Goal: Information Seeking & Learning: Understand process/instructions

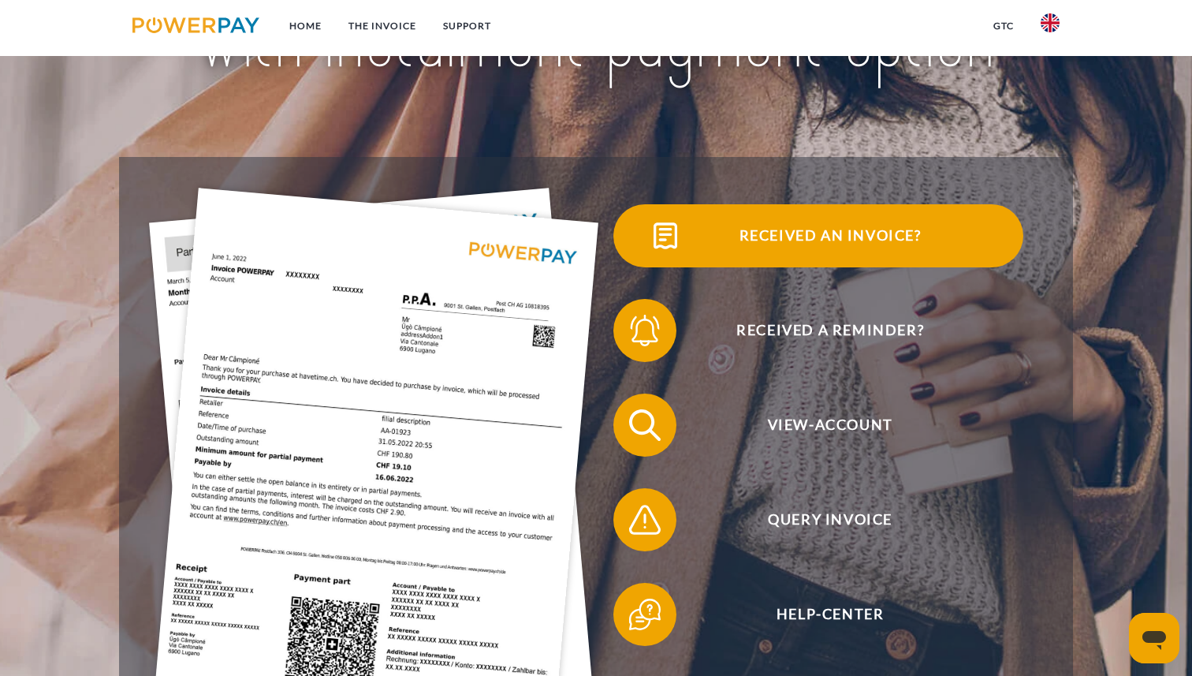
scroll to position [228, 0]
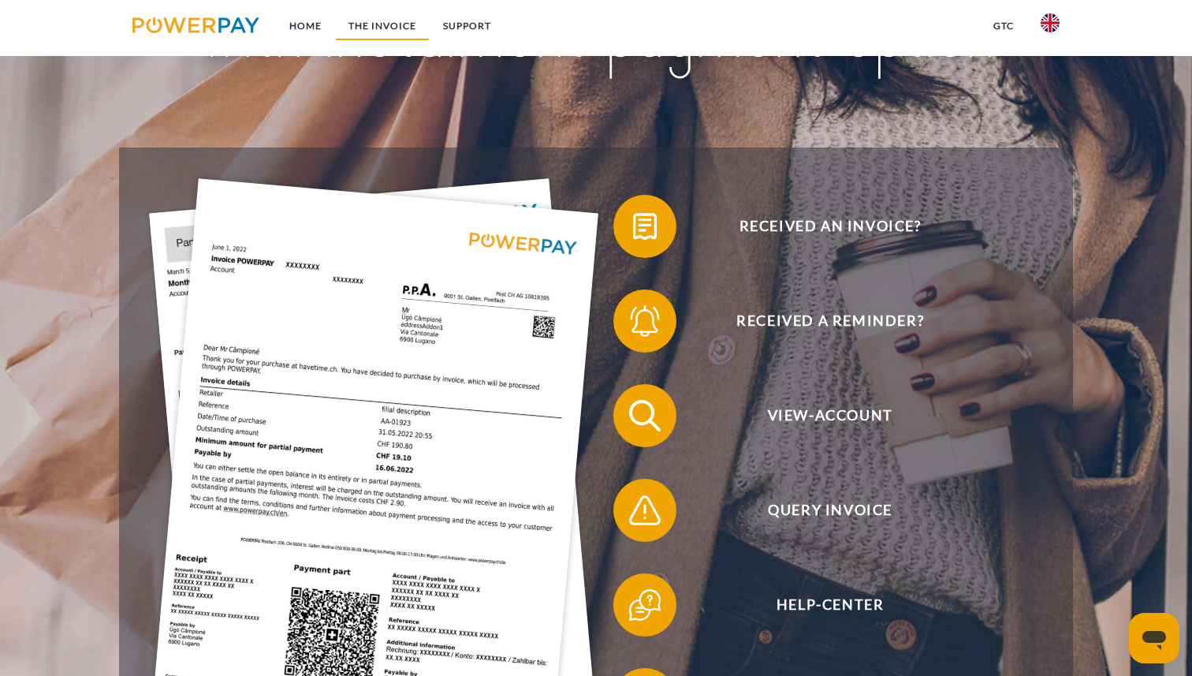
click at [396, 24] on link "THE INVOICE" at bounding box center [382, 26] width 95 height 28
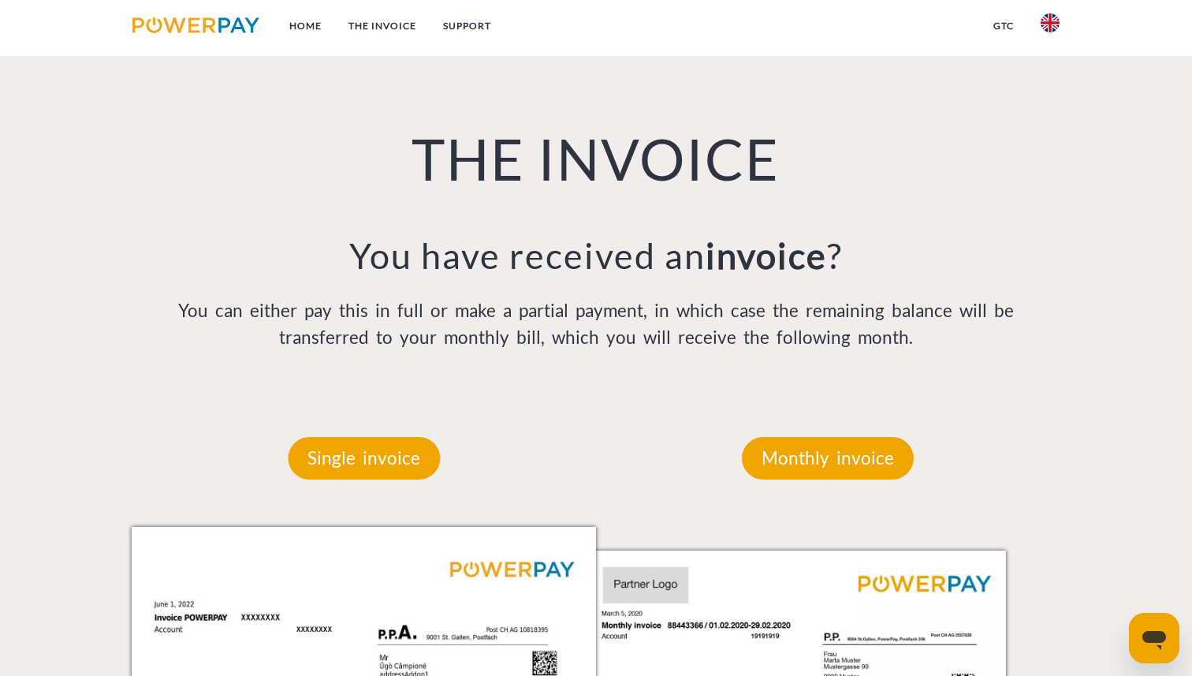
scroll to position [1118, 0]
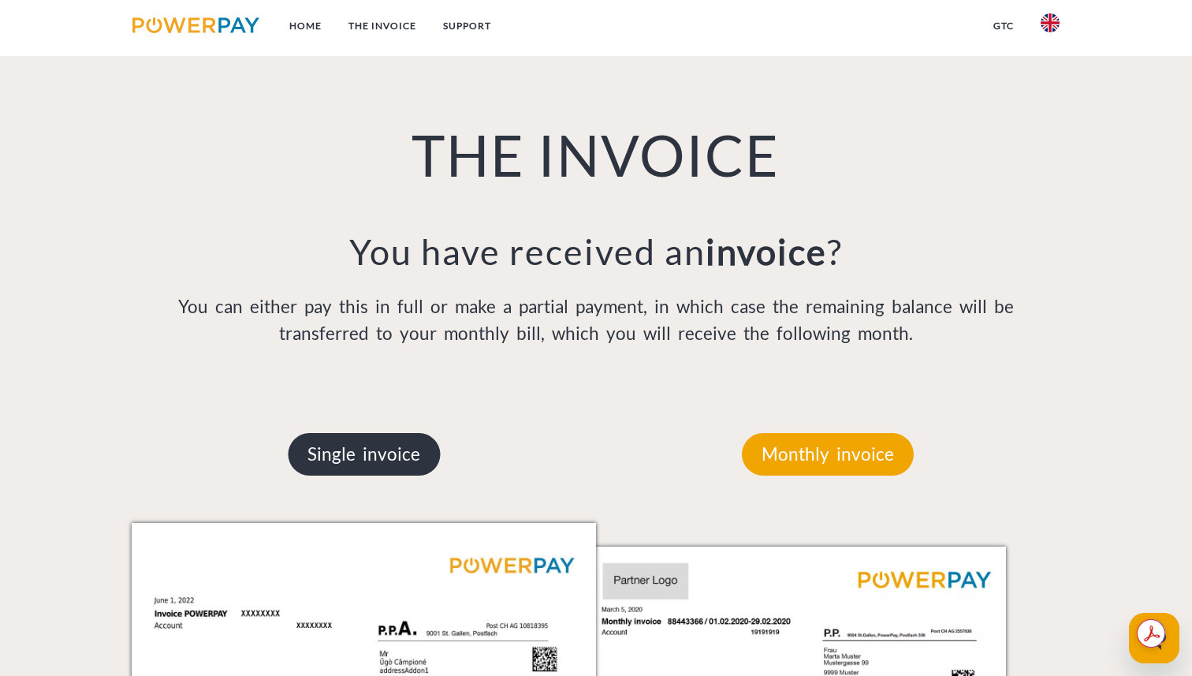
click at [390, 444] on p "Single invoice" at bounding box center [364, 454] width 152 height 43
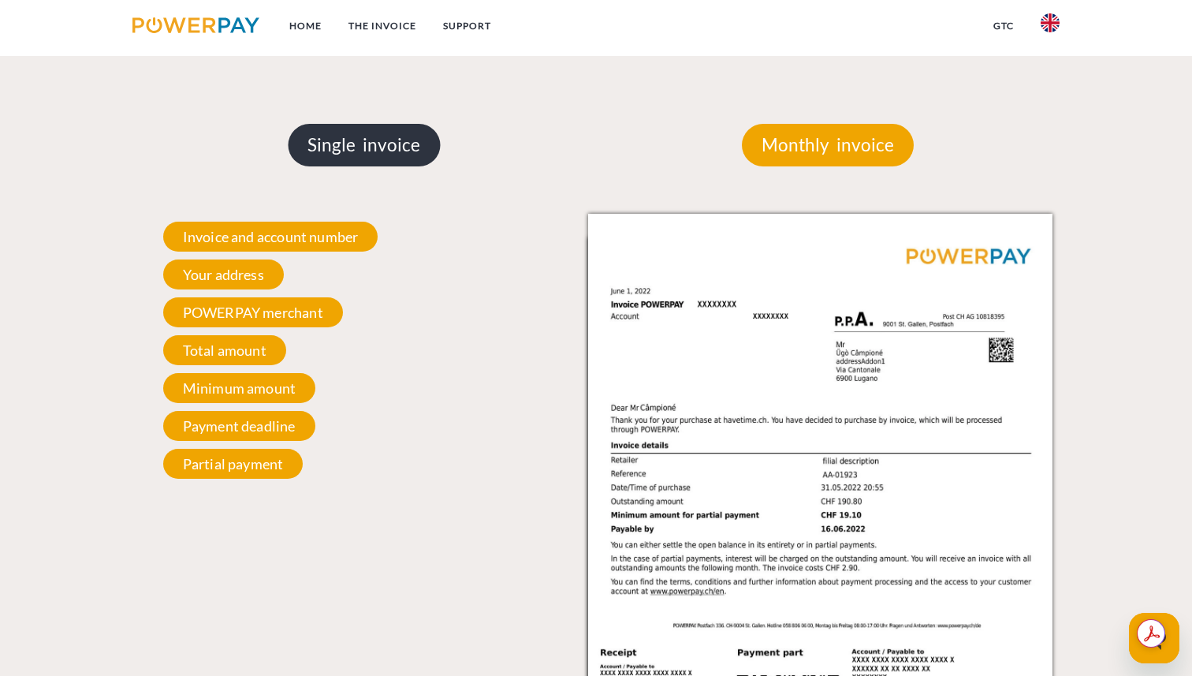
scroll to position [1436, 0]
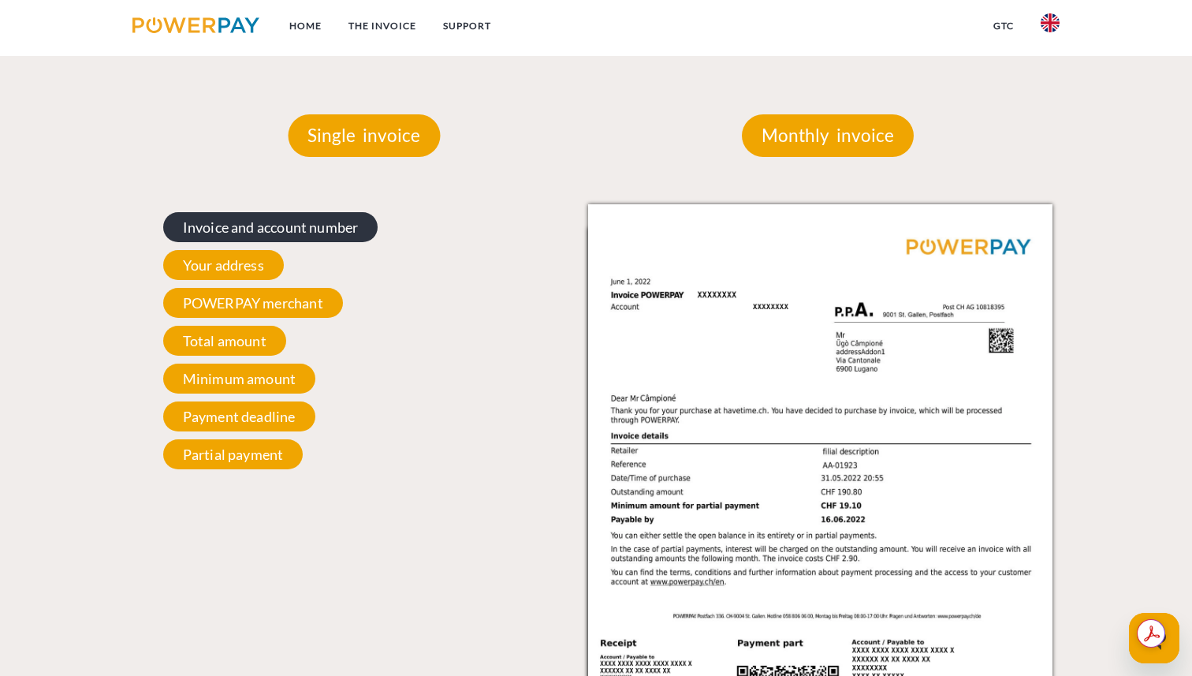
click at [330, 226] on span "Invoice and account number" at bounding box center [270, 227] width 215 height 30
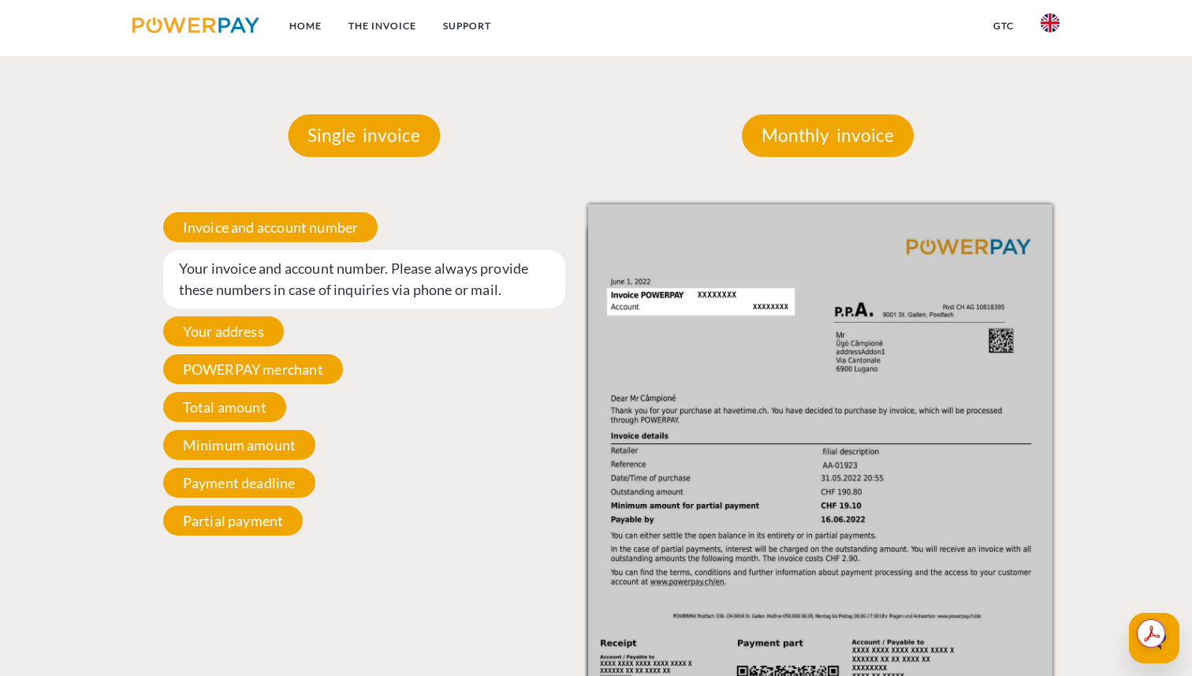
click at [334, 282] on span "Your invoice and account number. Please always provide these numbers in case of…" at bounding box center [364, 279] width 402 height 58
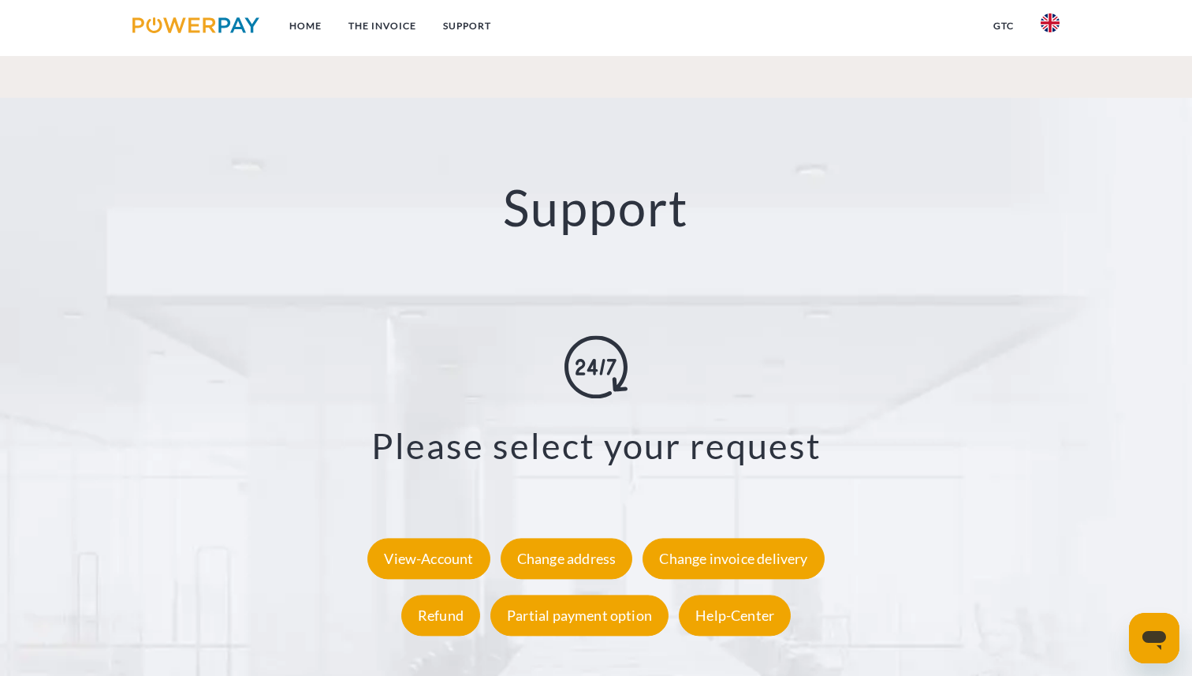
scroll to position [2753, 0]
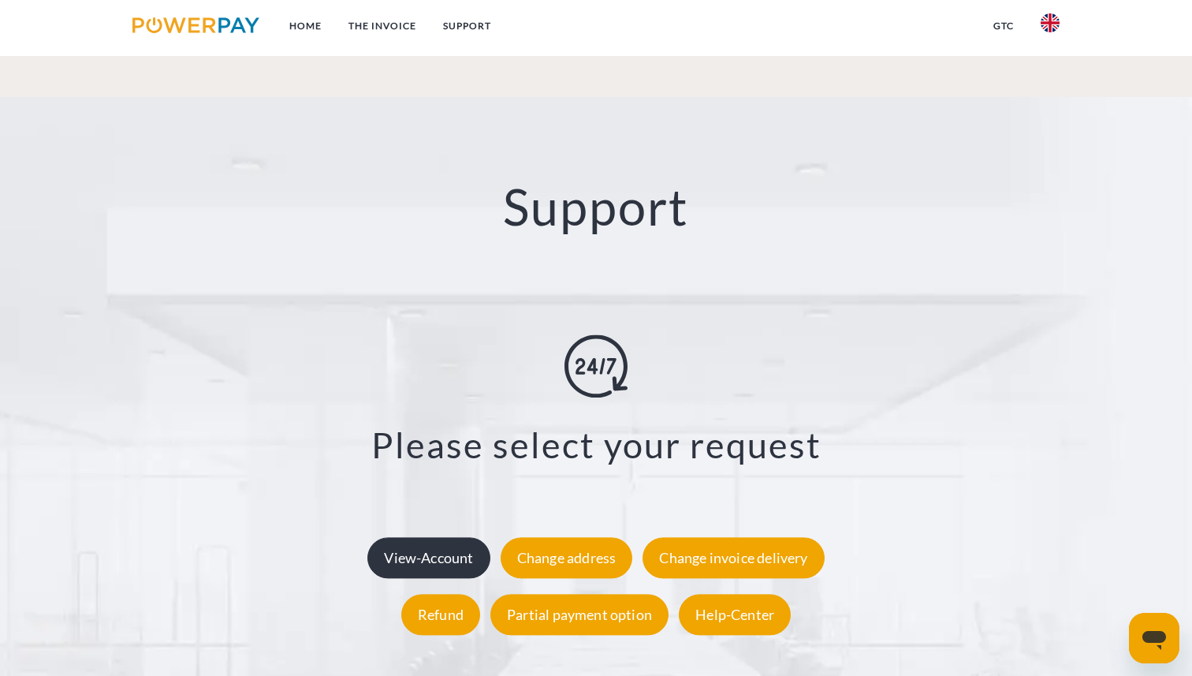
click at [409, 537] on div "View-Account" at bounding box center [428, 557] width 122 height 41
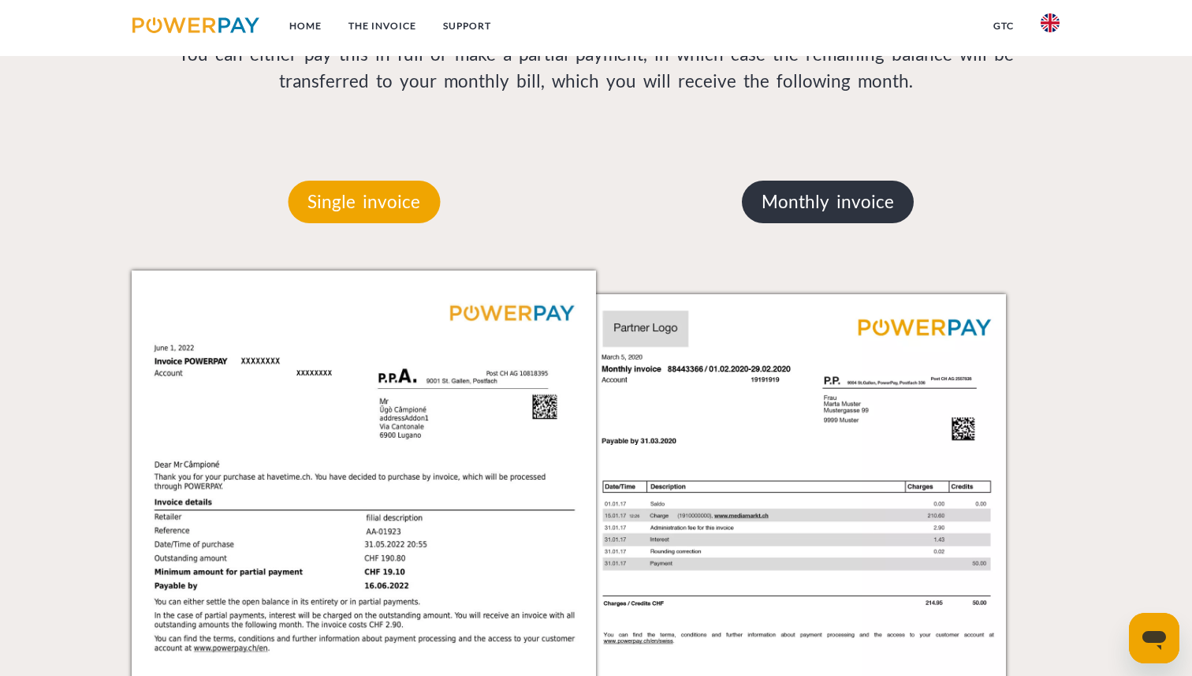
scroll to position [1374, 0]
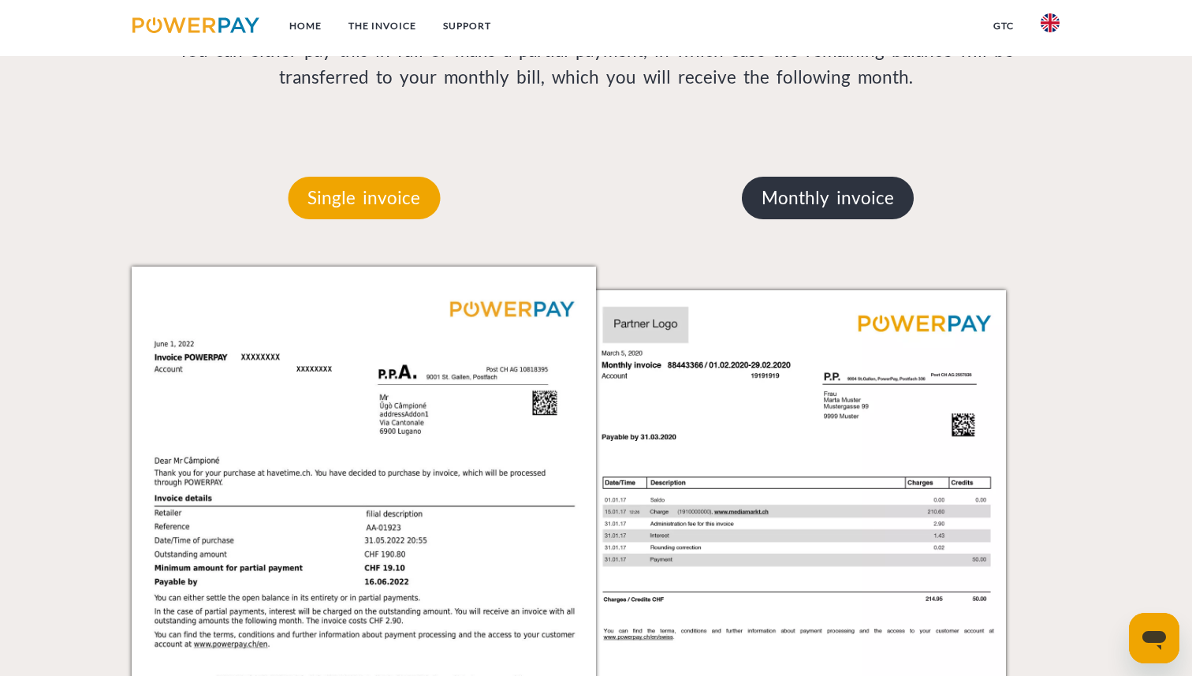
click at [865, 199] on p "Monthly invoice" at bounding box center [828, 198] width 172 height 43
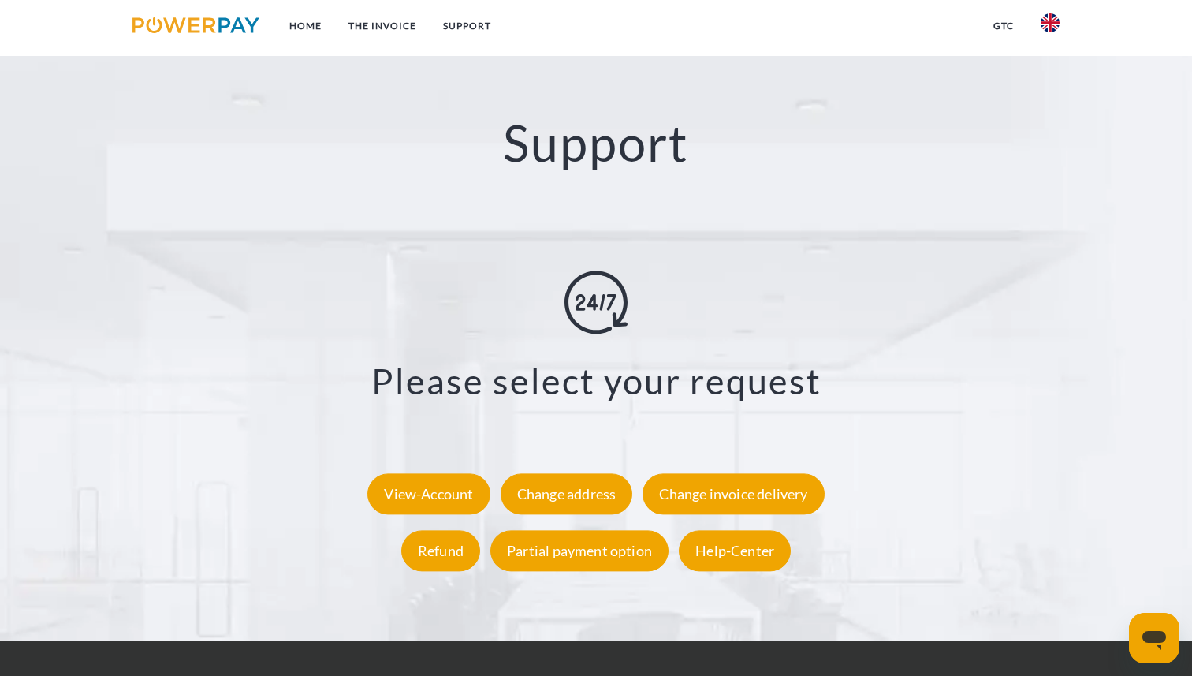
scroll to position [2874, 0]
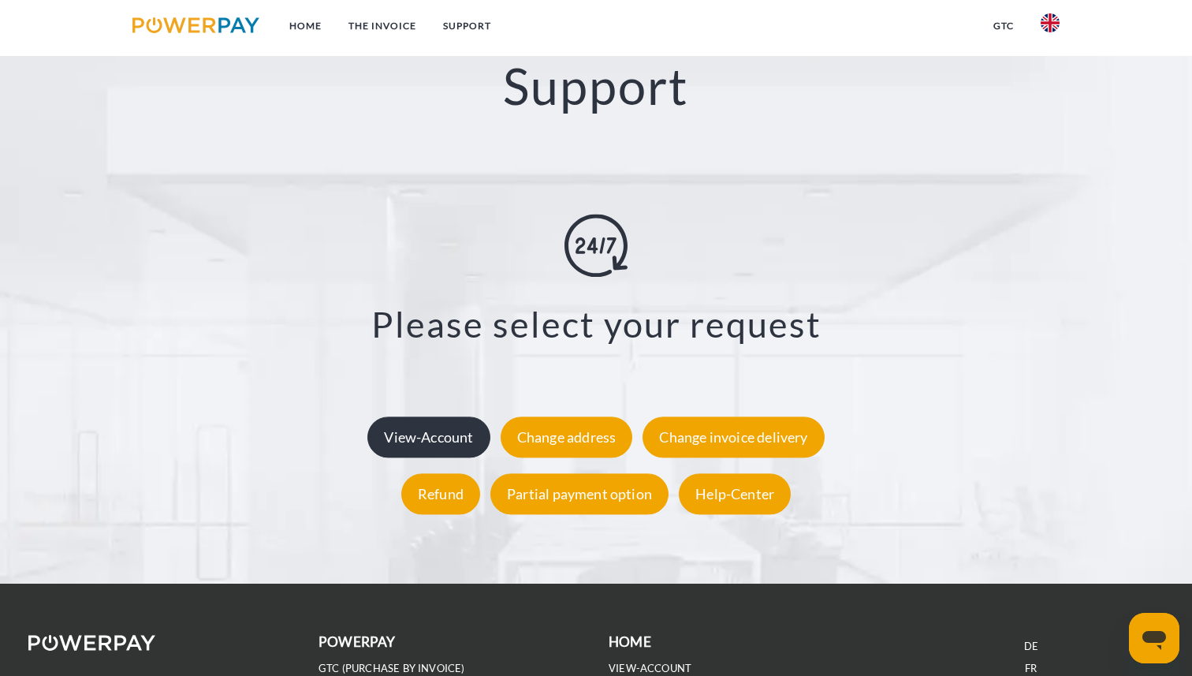
click at [444, 416] on div "View-Account" at bounding box center [428, 436] width 122 height 41
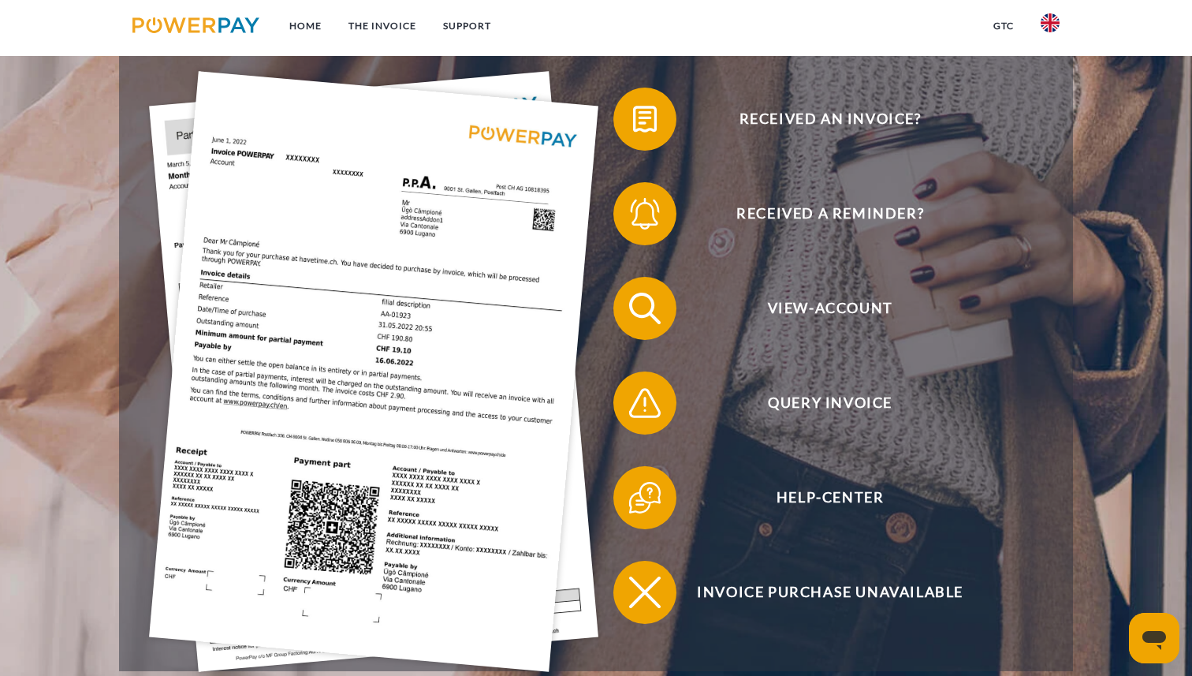
scroll to position [322, 0]
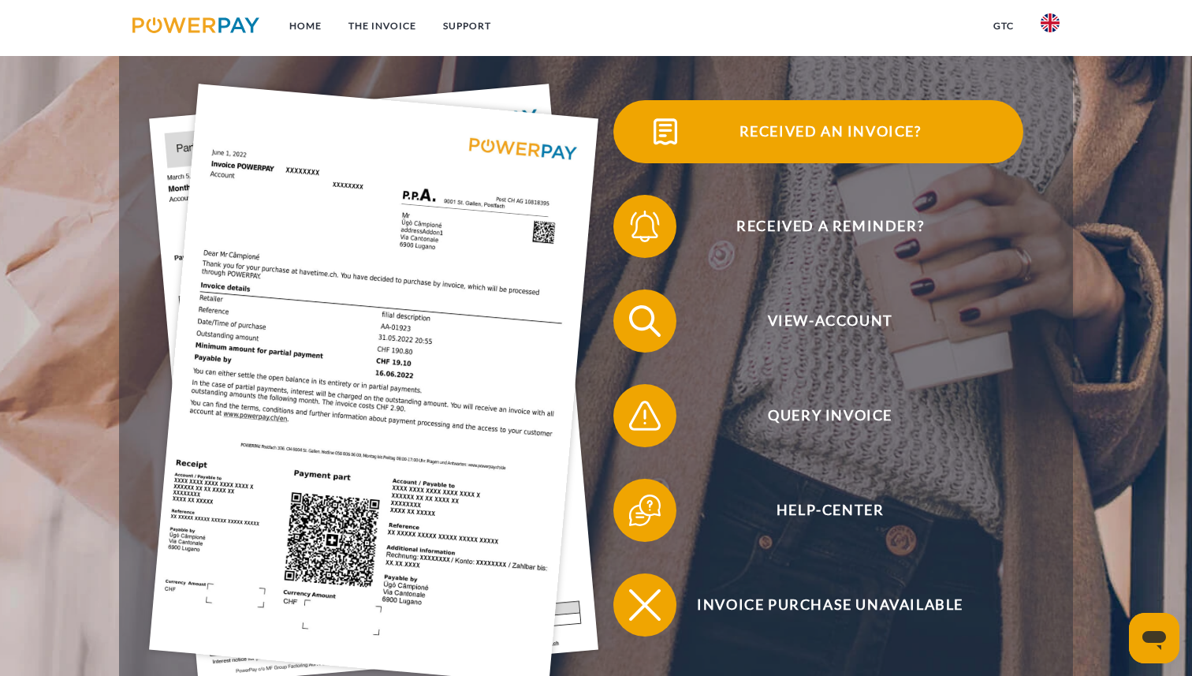
click at [877, 125] on span "Received an invoice?" at bounding box center [830, 131] width 386 height 63
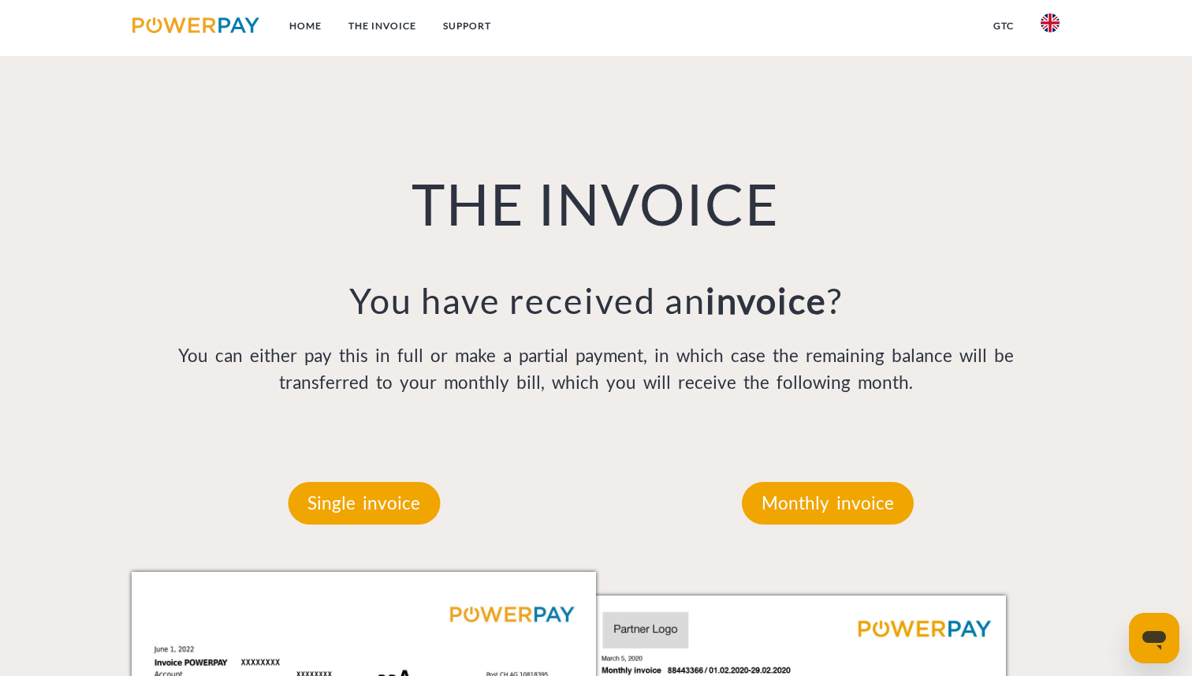
scroll to position [1063, 0]
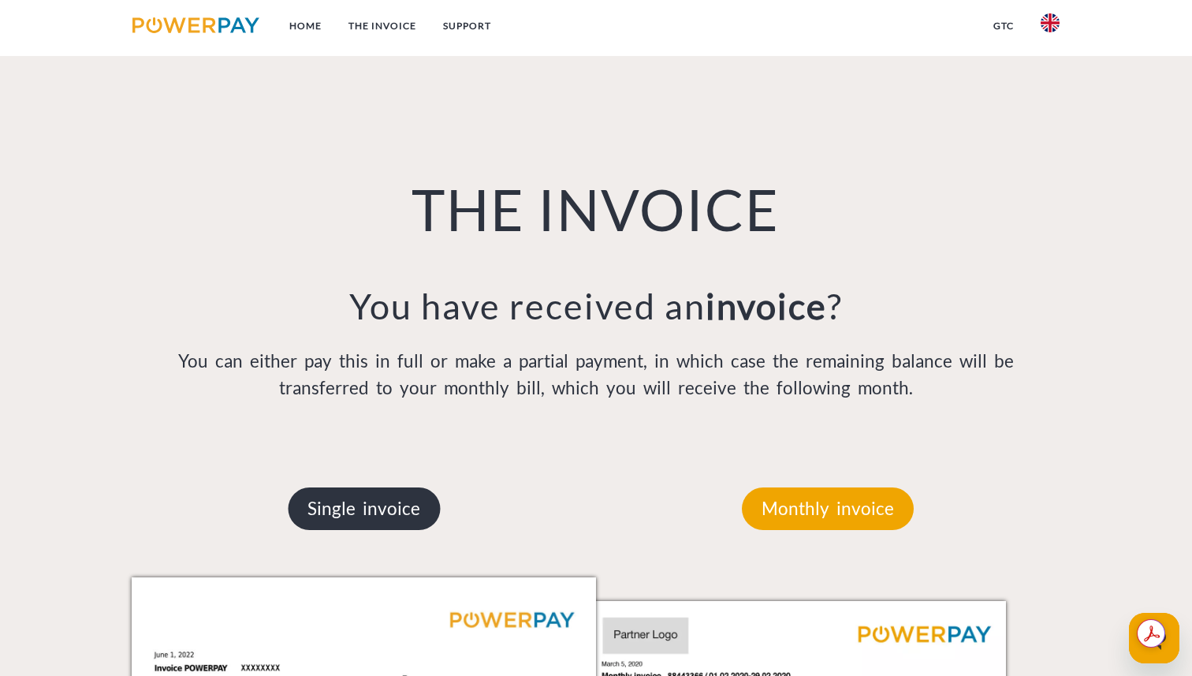
click at [366, 494] on p "Single invoice" at bounding box center [364, 508] width 152 height 43
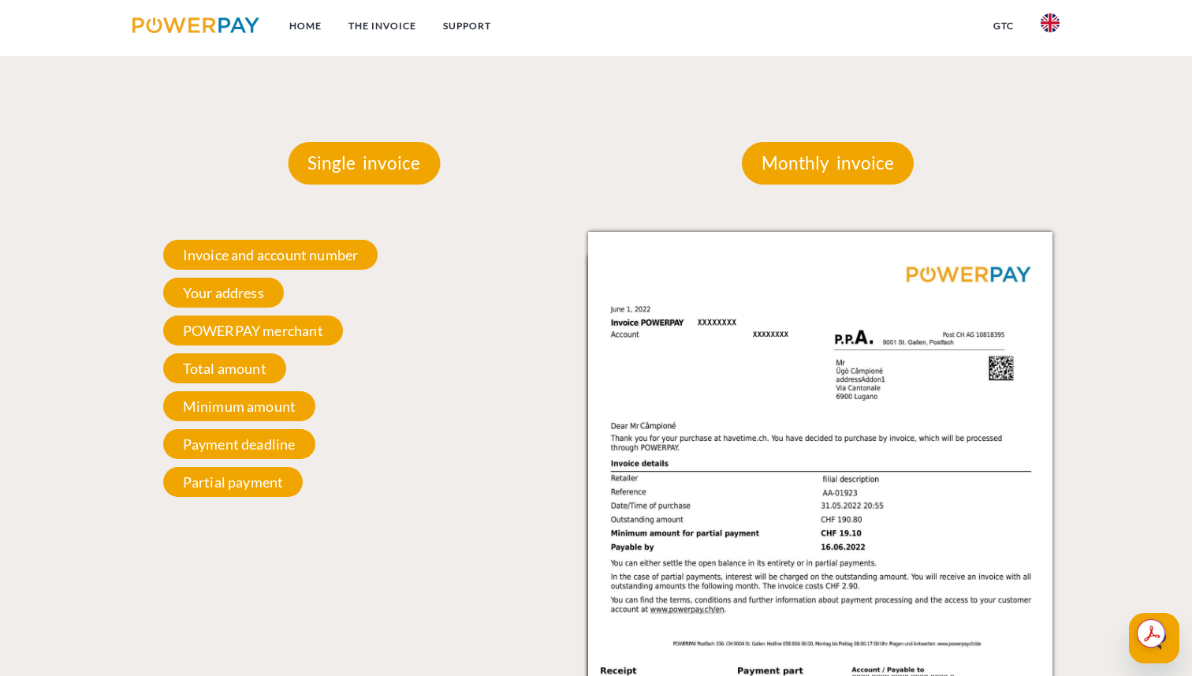
scroll to position [1410, 0]
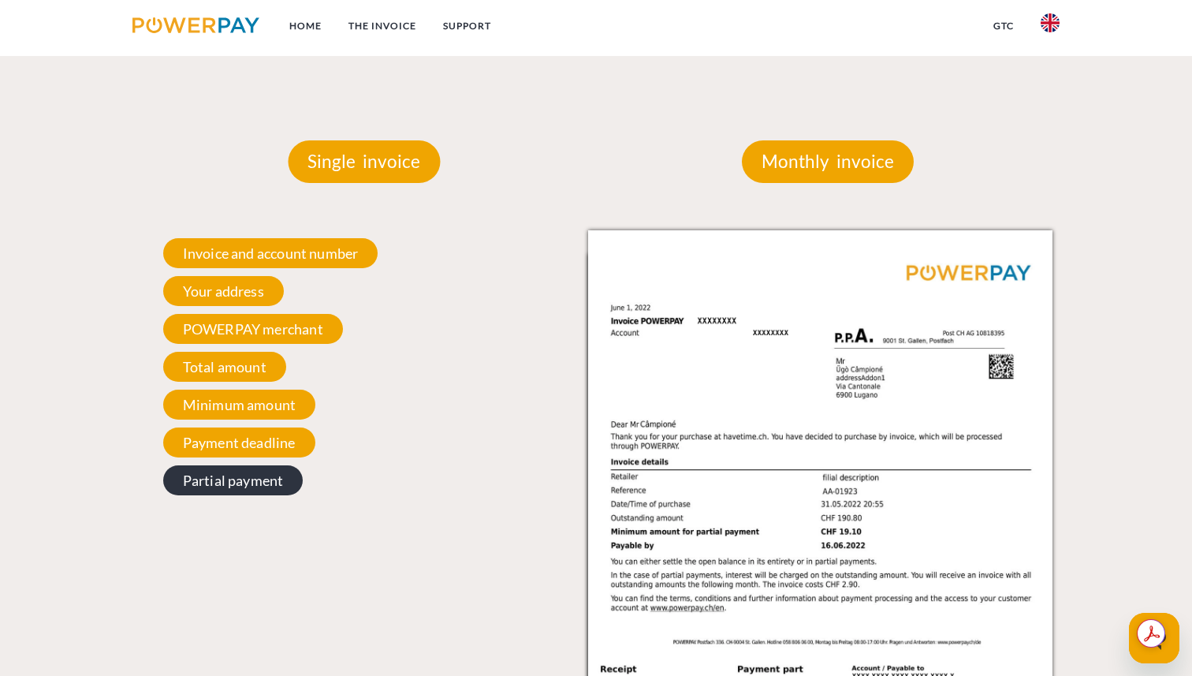
click at [275, 490] on span "Partial payment" at bounding box center [233, 480] width 140 height 30
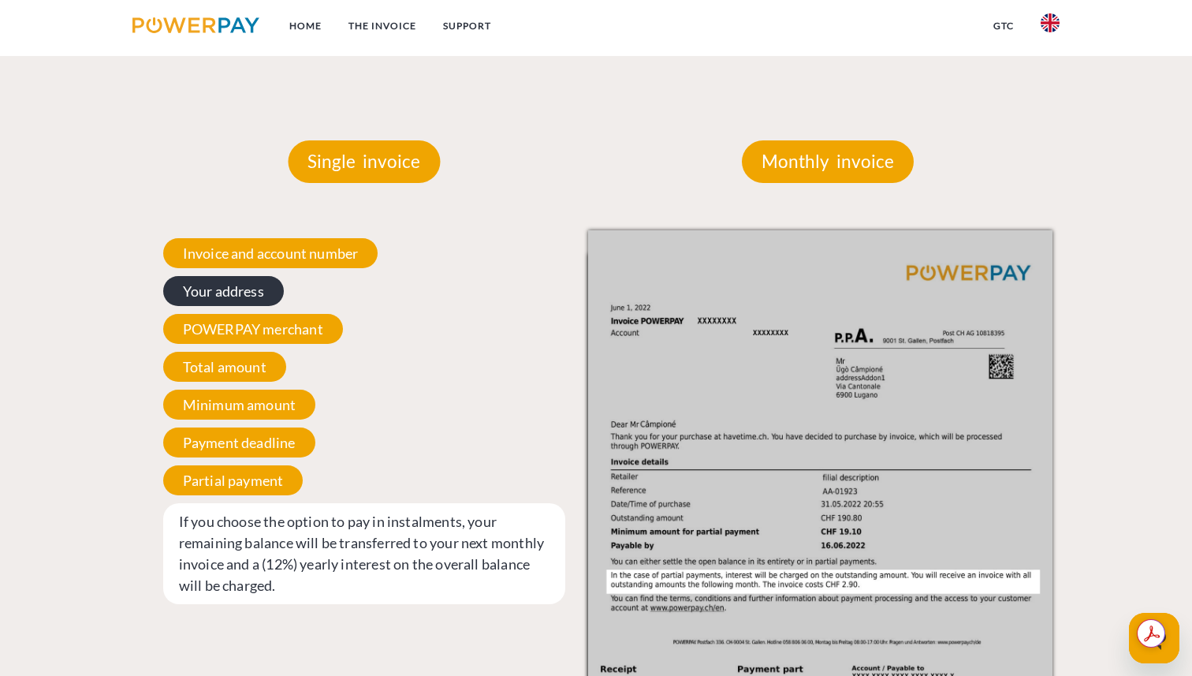
click at [251, 294] on span "Your address" at bounding box center [223, 291] width 121 height 30
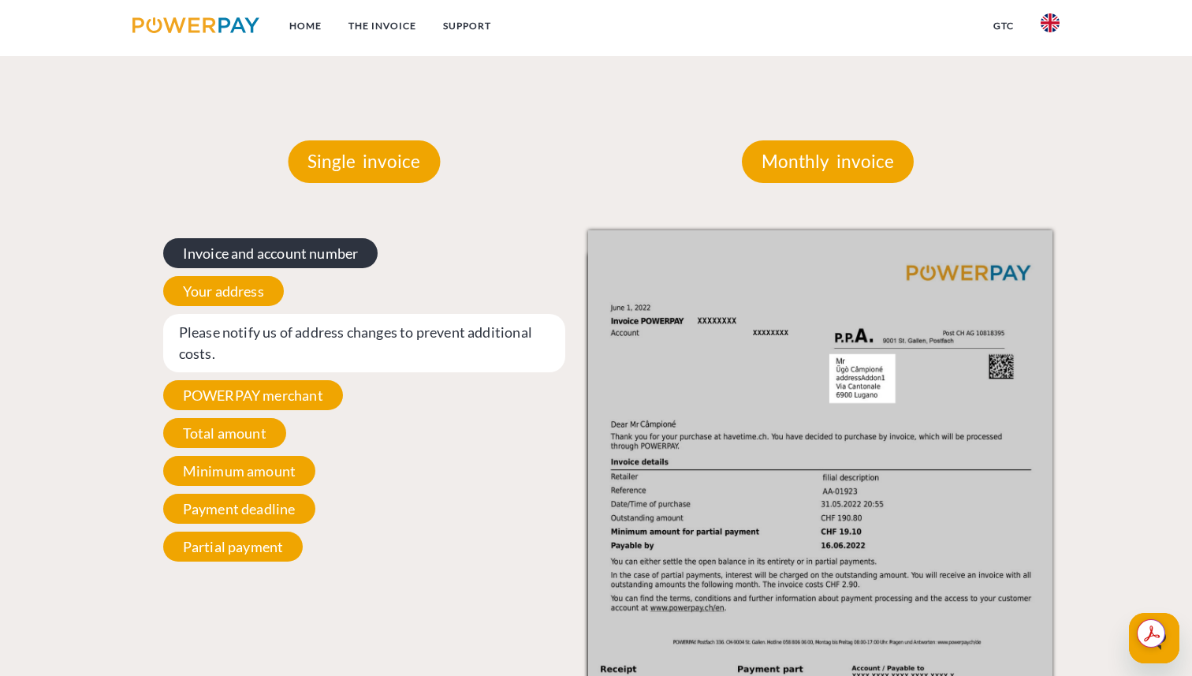
click at [276, 260] on span "Invoice and account number" at bounding box center [270, 253] width 215 height 30
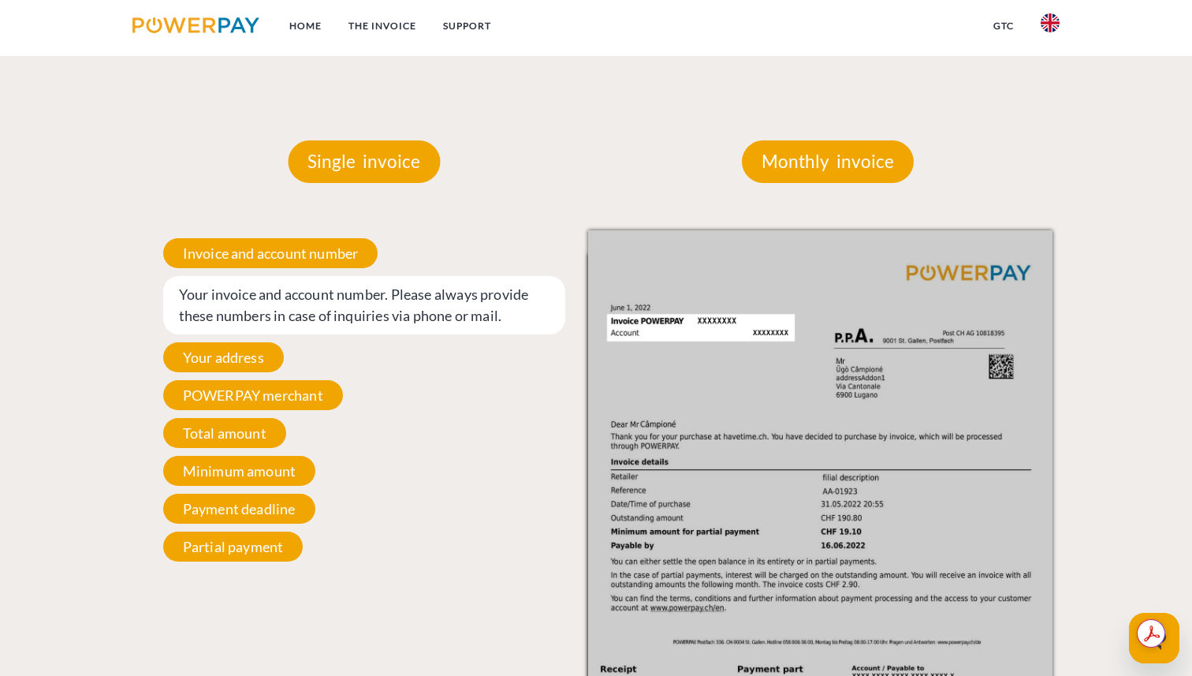
click at [744, 326] on img at bounding box center [820, 558] width 464 height 657
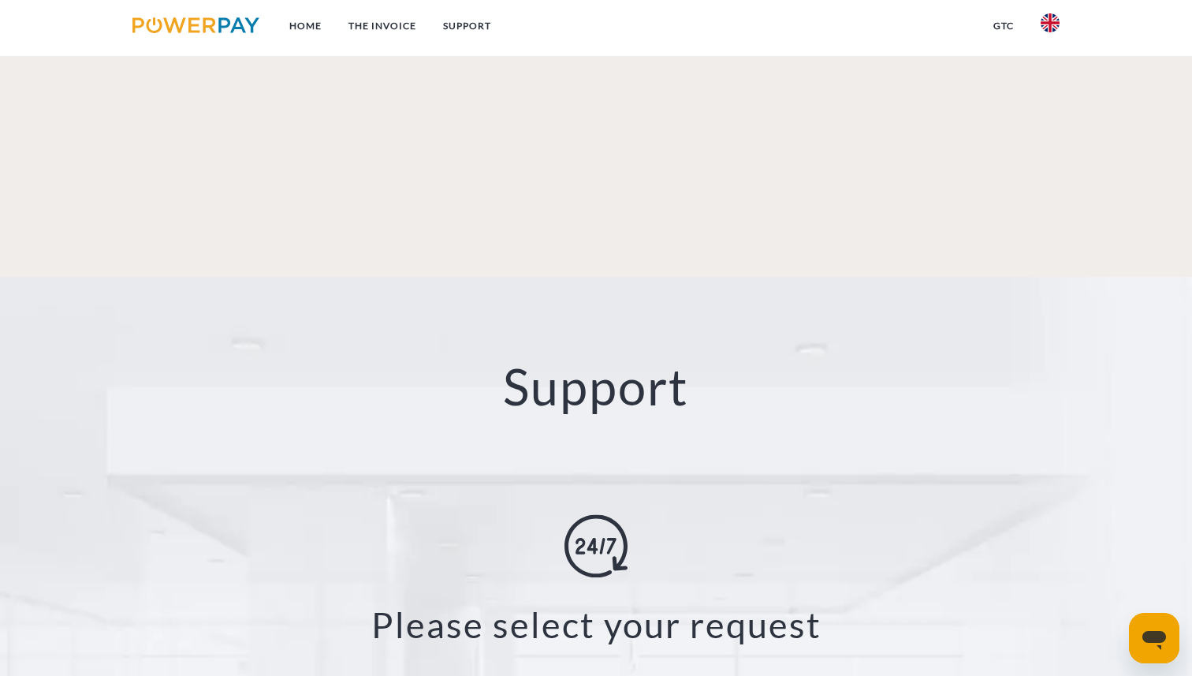
scroll to position [2874, 0]
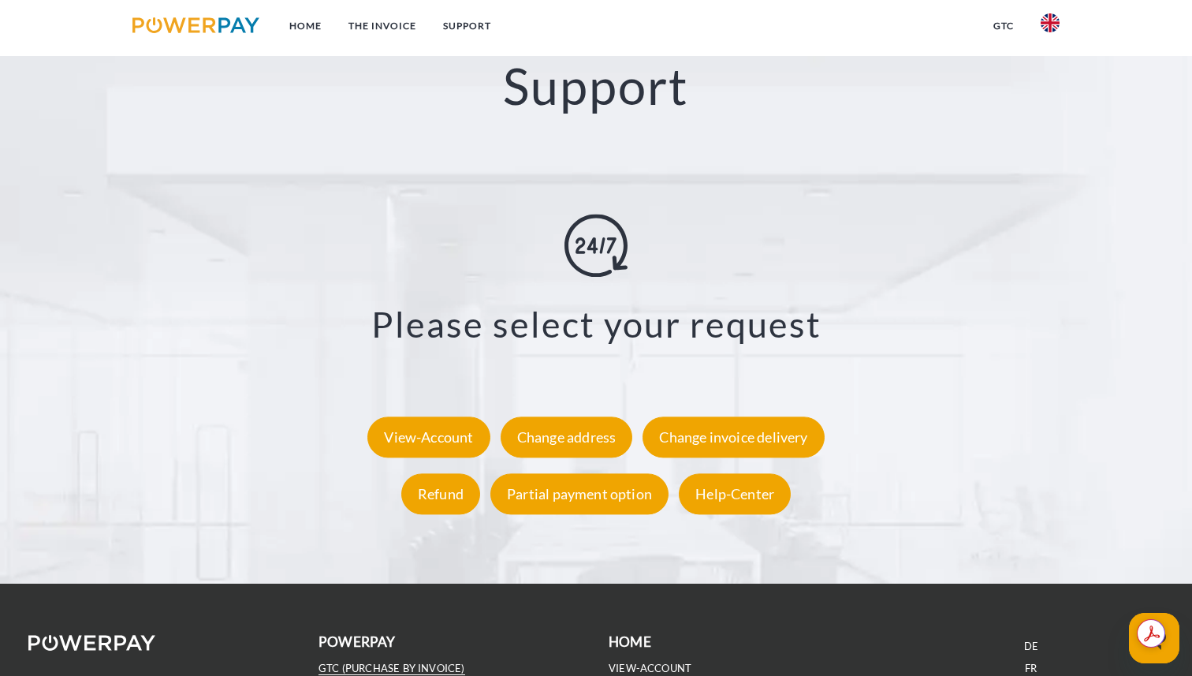
click at [378, 661] on link "GTC (Purchase by invoice)" at bounding box center [391, 667] width 147 height 13
click at [441, 416] on div "View-Account" at bounding box center [428, 436] width 122 height 41
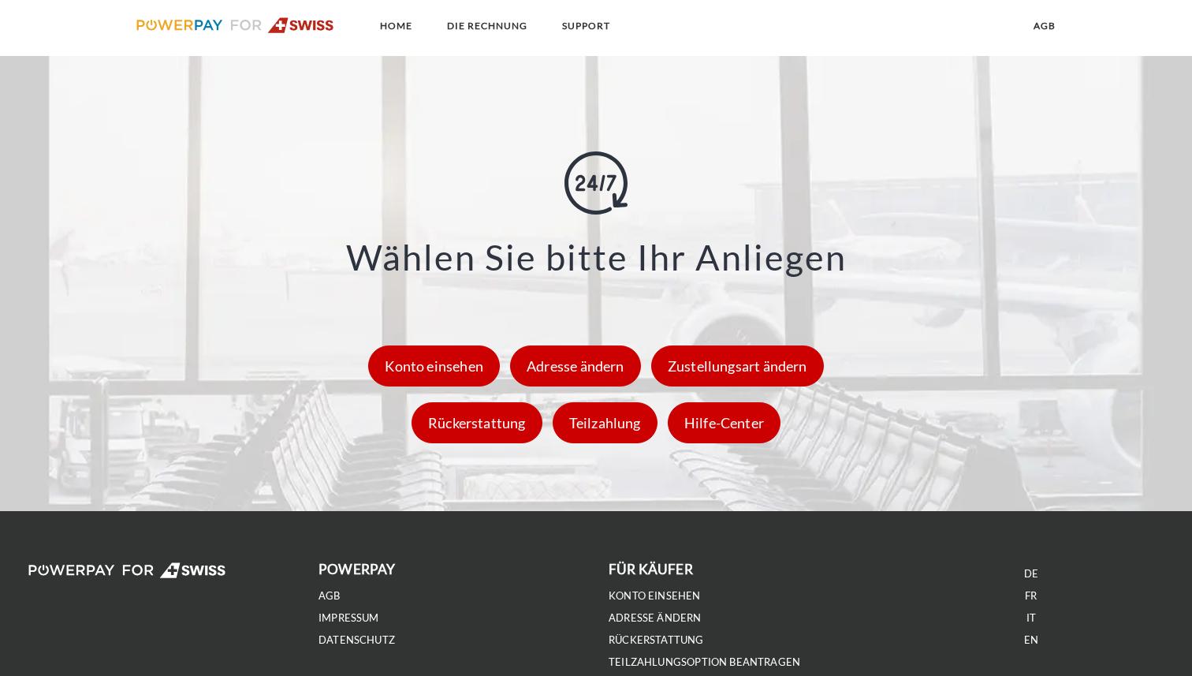
scroll to position [2250, 0]
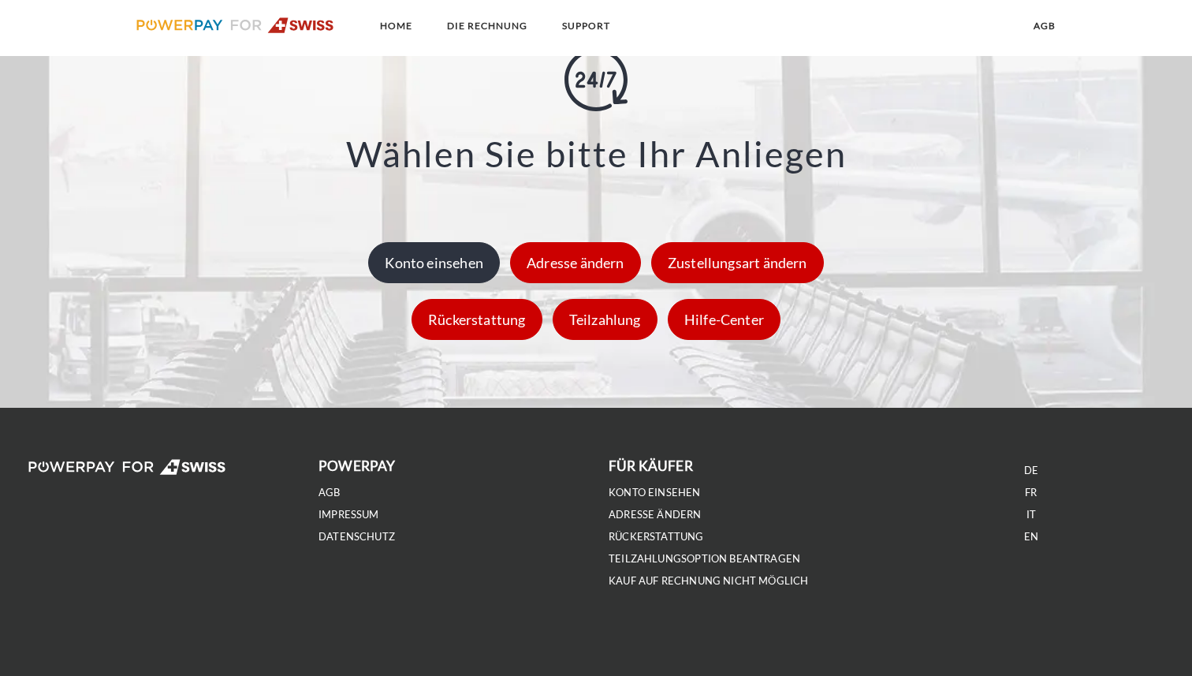
click at [463, 264] on div "Konto einsehen" at bounding box center [434, 262] width 132 height 41
